Goal: Task Accomplishment & Management: Manage account settings

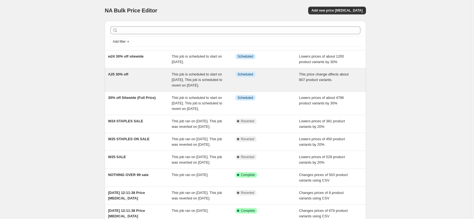
click at [277, 88] on div "Info Scheduled" at bounding box center [267, 79] width 64 height 16
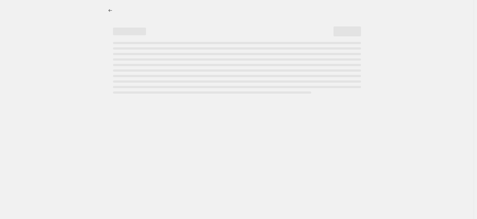
select select "pcap"
select select "no_change"
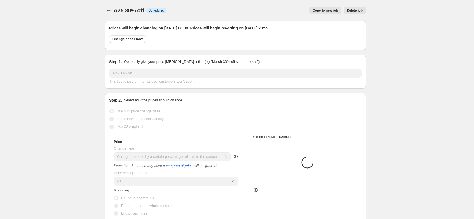
select select "collection"
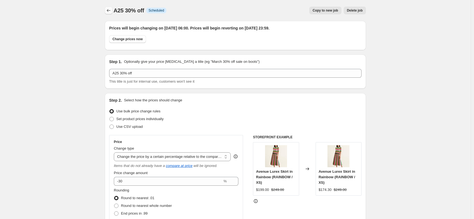
click at [108, 14] on button "Price change jobs" at bounding box center [109, 11] width 8 height 8
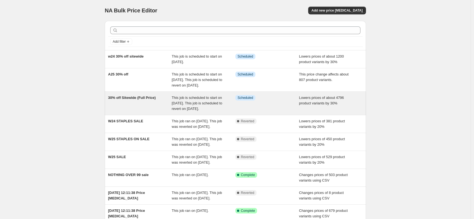
click at [227, 105] on div "This job is scheduled to start on [DATE]. This job is scheduled to revert on [D…" at bounding box center [204, 103] width 64 height 16
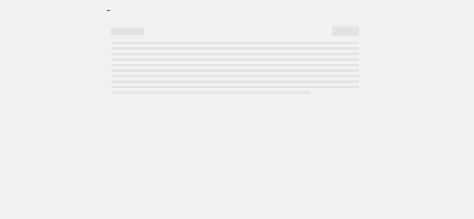
select select "percentage"
select select "collection"
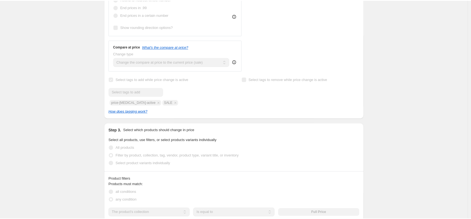
scroll to position [199, 0]
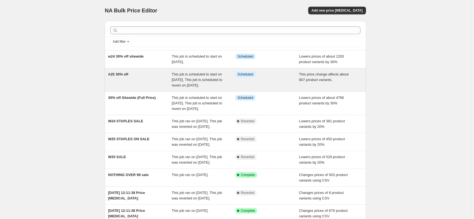
click at [340, 82] on div "This price change affects about 807 product variants." at bounding box center [331, 79] width 64 height 16
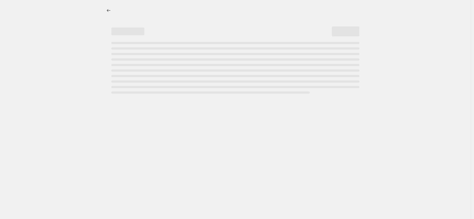
select select "pcap"
select select "no_change"
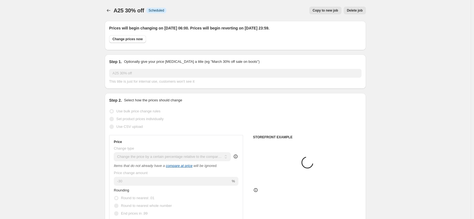
select select "collection"
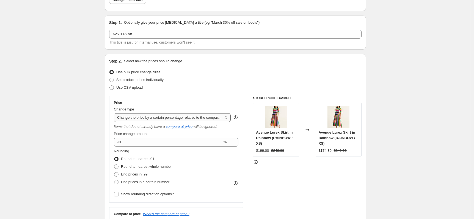
scroll to position [39, 0]
click at [194, 118] on select "Change the price to a certain amount Change the price by a certain amount Chang…" at bounding box center [172, 117] width 117 height 9
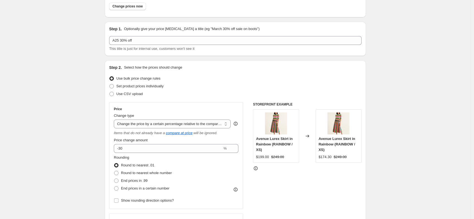
scroll to position [0, 0]
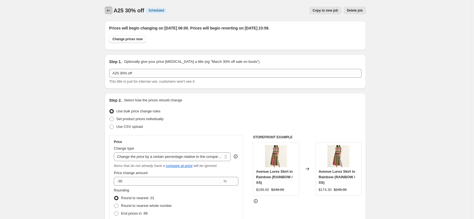
click at [109, 12] on icon "Price change jobs" at bounding box center [108, 10] width 5 height 5
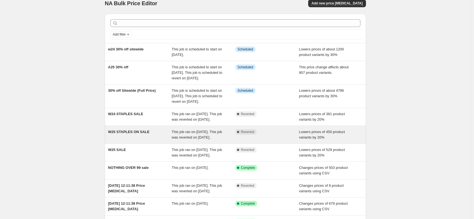
scroll to position [10, 0]
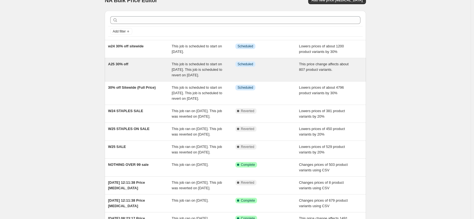
click at [142, 75] on div "A25 30% off" at bounding box center [140, 69] width 64 height 16
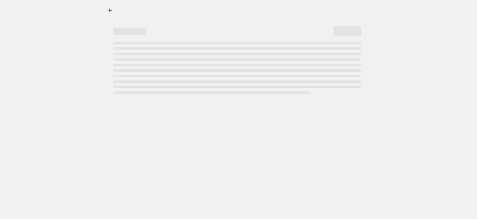
select select "pcap"
select select "no_change"
select select "collection"
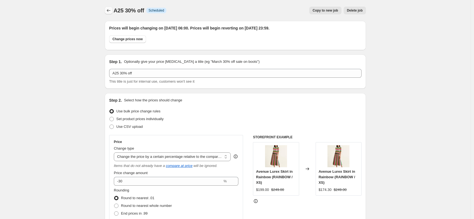
click at [110, 10] on icon "Price change jobs" at bounding box center [108, 10] width 5 height 5
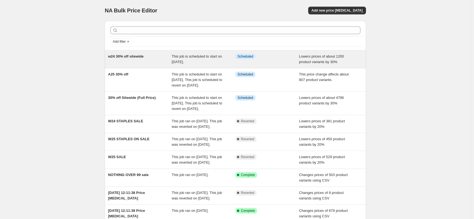
click at [158, 57] on div "w24 30% off sitewide" at bounding box center [140, 59] width 64 height 11
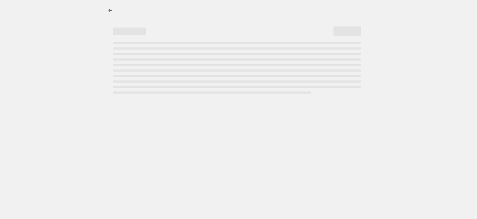
select select "percentage"
select select "no_change"
select select "collection"
select select "tag"
select select "not_equal"
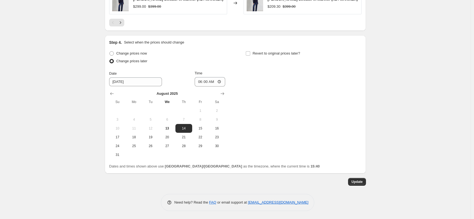
scroll to position [541, 0]
click at [248, 54] on input "Revert to original prices later?" at bounding box center [248, 53] width 4 height 4
checkbox input "true"
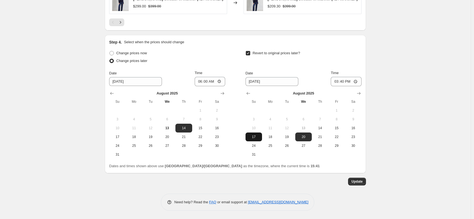
click at [255, 139] on button "17" at bounding box center [253, 136] width 16 height 9
type input "[DATE]"
click at [336, 82] on input "15:40" at bounding box center [346, 81] width 31 height 9
type input "23:59"
click at [360, 182] on span "Update" at bounding box center [356, 181] width 11 height 4
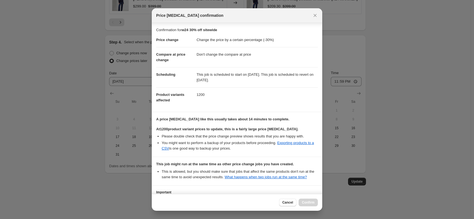
scroll to position [48, 0]
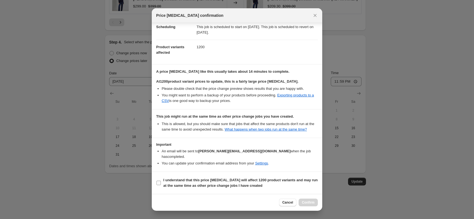
click at [176, 182] on span "I understand that this price [MEDICAL_DATA] will affect 1200 product variants a…" at bounding box center [240, 182] width 154 height 11
click at [161, 182] on input "I understand that this price [MEDICAL_DATA] will affect 1200 product variants a…" at bounding box center [158, 182] width 4 height 4
checkbox input "true"
click at [307, 203] on span "Confirm" at bounding box center [308, 202] width 13 height 4
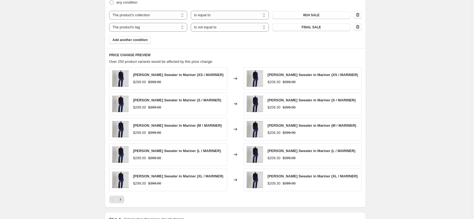
scroll to position [541, 0]
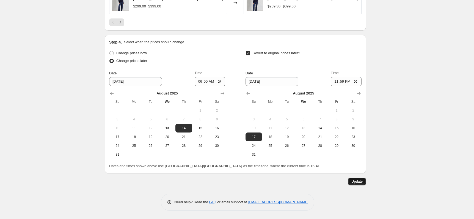
click at [360, 182] on span "Update" at bounding box center [356, 181] width 11 height 4
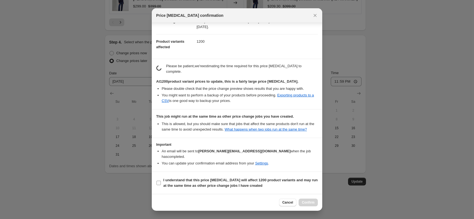
click at [245, 179] on b "I understand that this price [MEDICAL_DATA] will affect 1200 product variants a…" at bounding box center [240, 183] width 154 height 10
click at [161, 180] on input "I understand that this price [MEDICAL_DATA] will affect 1200 product variants a…" at bounding box center [158, 182] width 4 height 4
checkbox input "true"
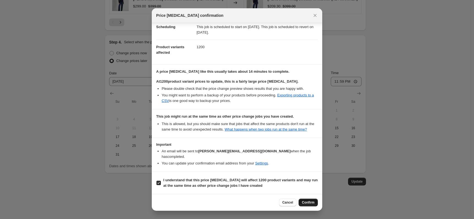
click at [308, 200] on span "Confirm" at bounding box center [308, 202] width 13 height 4
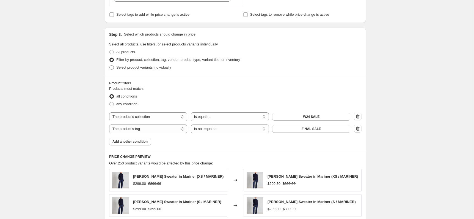
scroll to position [0, 0]
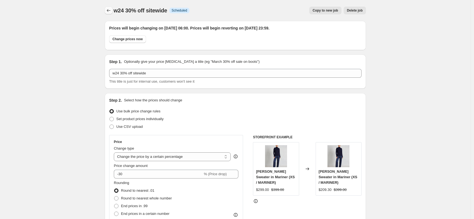
click at [111, 11] on icon "Price change jobs" at bounding box center [108, 10] width 5 height 5
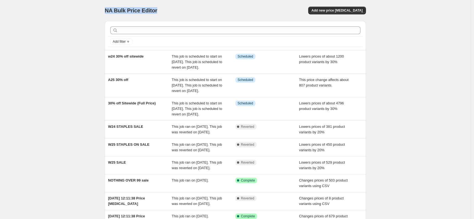
drag, startPoint x: 160, startPoint y: 13, endPoint x: 107, endPoint y: 12, distance: 52.8
click at [107, 12] on div "NA Bulk Price Editor" at bounding box center [168, 11] width 126 height 8
click at [107, 12] on span "NA Bulk Price Editor" at bounding box center [131, 10] width 52 height 6
drag, startPoint x: 108, startPoint y: 12, endPoint x: 161, endPoint y: 10, distance: 52.8
click at [161, 10] on div "NA Bulk Price Editor" at bounding box center [168, 11] width 126 height 8
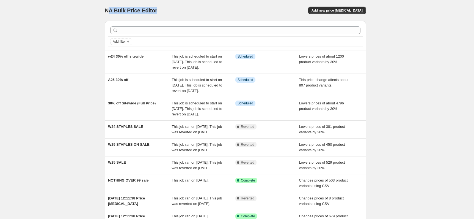
click at [161, 10] on div "NA Bulk Price Editor" at bounding box center [168, 11] width 126 height 8
drag, startPoint x: 160, startPoint y: 10, endPoint x: 105, endPoint y: 10, distance: 55.5
click at [105, 10] on div "NA Bulk Price Editor. This page is ready NA Bulk Price Editor Add new price [ME…" at bounding box center [235, 150] width 274 height 300
drag, startPoint x: 165, startPoint y: 12, endPoint x: 91, endPoint y: 9, distance: 73.7
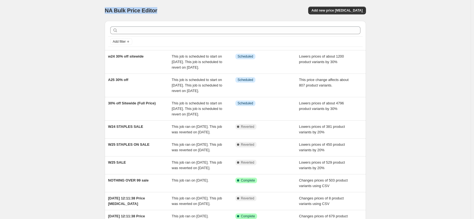
click at [91, 9] on div "NA Bulk Price Editor. This page is ready NA Bulk Price Editor Add new price [ME…" at bounding box center [235, 150] width 471 height 300
click at [415, 24] on div "NA Bulk Price Editor. This page is ready NA Bulk Price Editor Add new price [ME…" at bounding box center [235, 150] width 471 height 300
